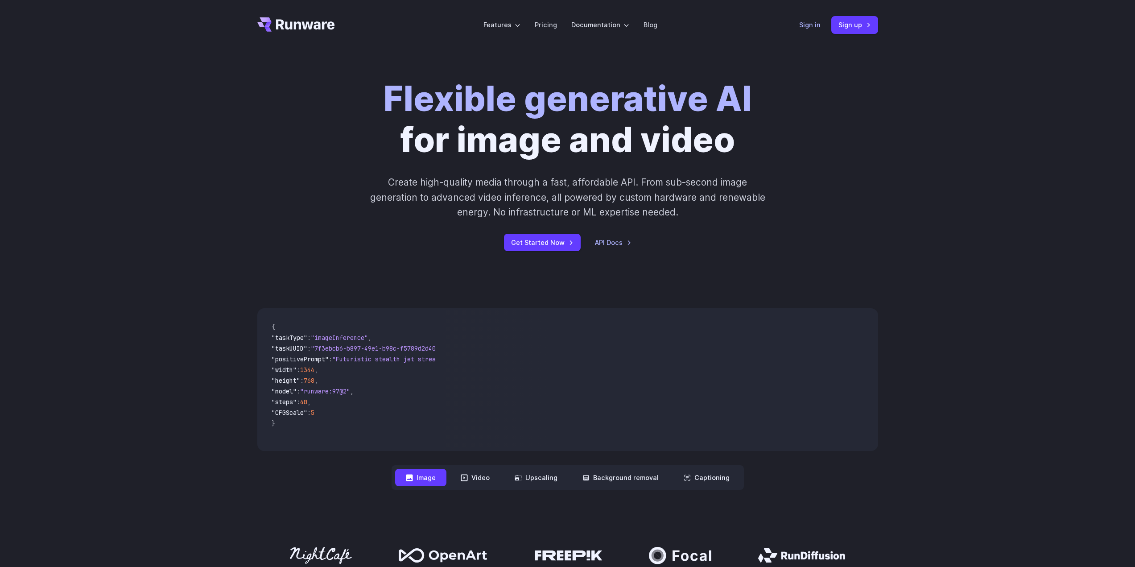
click at [812, 26] on link "Sign in" at bounding box center [809, 25] width 21 height 10
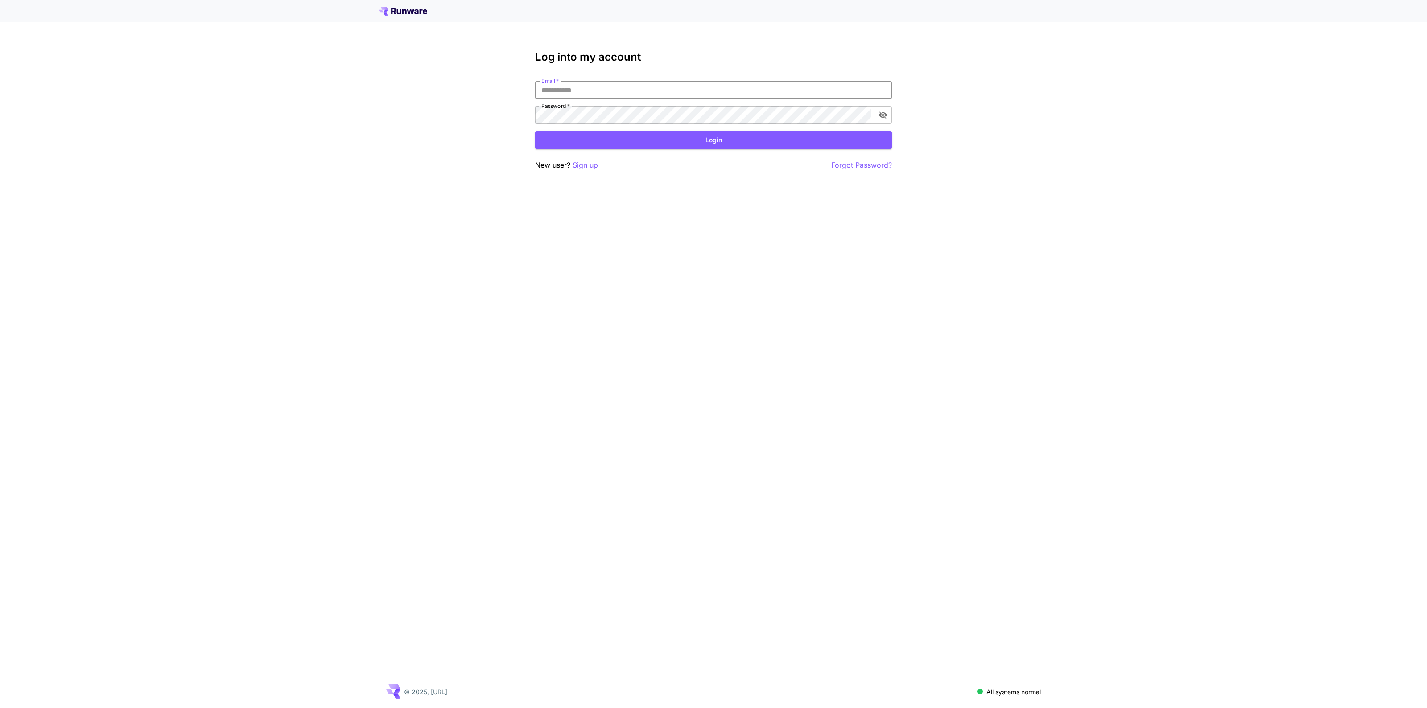
click at [613, 91] on input "Email   *" at bounding box center [713, 90] width 357 height 18
type input "**********"
click button "Login" at bounding box center [713, 140] width 357 height 18
